Goal: Task Accomplishment & Management: Use online tool/utility

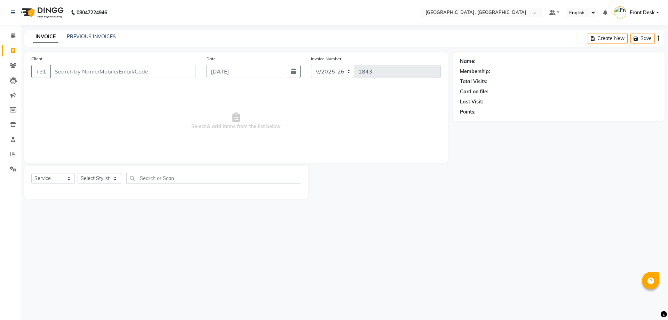
select select "5111"
select select "service"
click at [76, 38] on link "PREVIOUS INVOICES" at bounding box center [91, 36] width 49 height 6
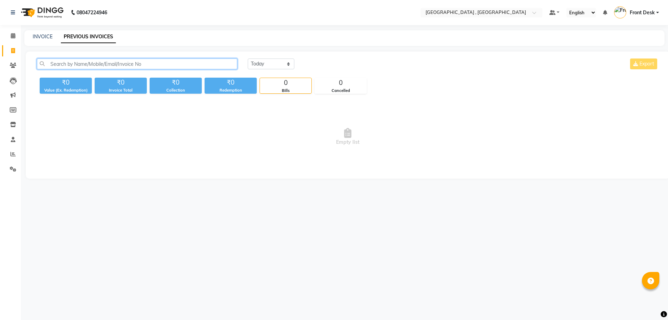
drag, startPoint x: 76, startPoint y: 38, endPoint x: 56, endPoint y: 61, distance: 30.6
click at [56, 61] on input "text" at bounding box center [137, 63] width 200 height 11
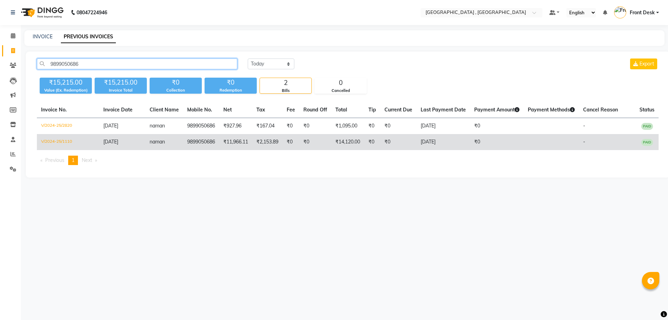
type input "9899050686"
click at [198, 139] on td "9899050686" at bounding box center [201, 142] width 36 height 16
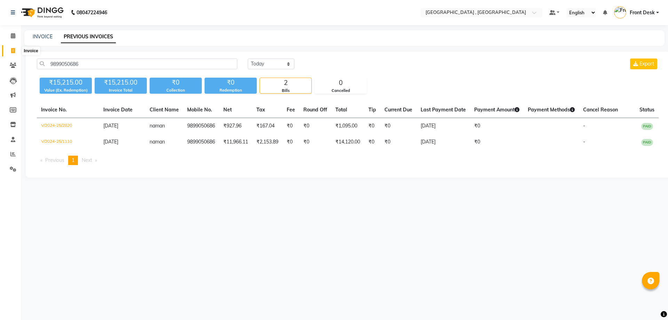
click at [10, 50] on span at bounding box center [13, 51] width 12 height 8
select select "service"
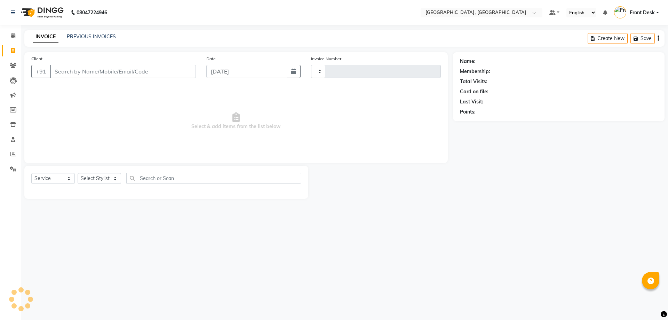
type input "1843"
select select "5111"
